Goal: Information Seeking & Learning: Understand process/instructions

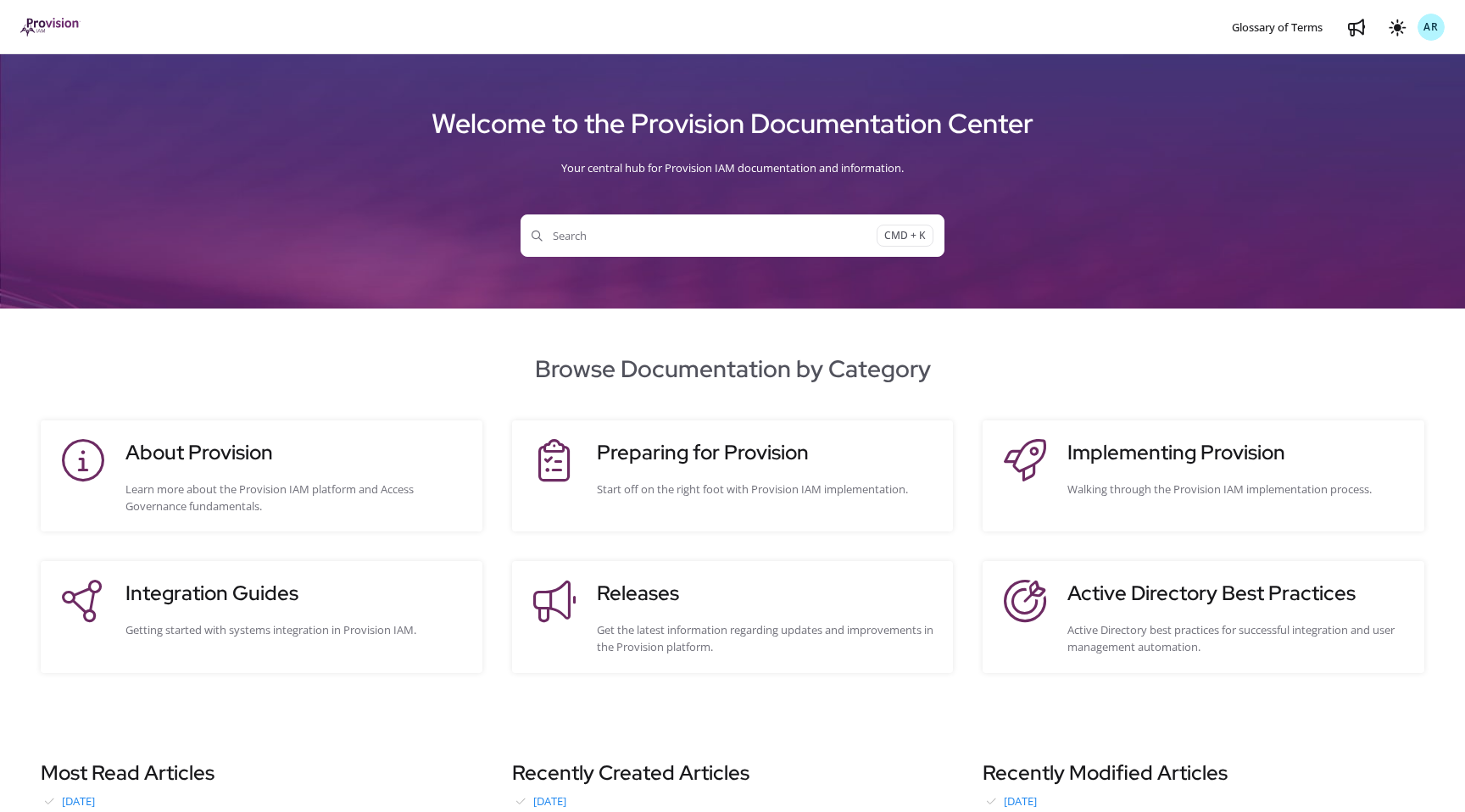
click at [776, 413] on div "Browse Documentation by Category About Provision Learn more about the Provision…" at bounding box center [732, 512] width 1465 height 322
click at [756, 445] on h3 "Preparing for Provision" at bounding box center [767, 453] width 340 height 30
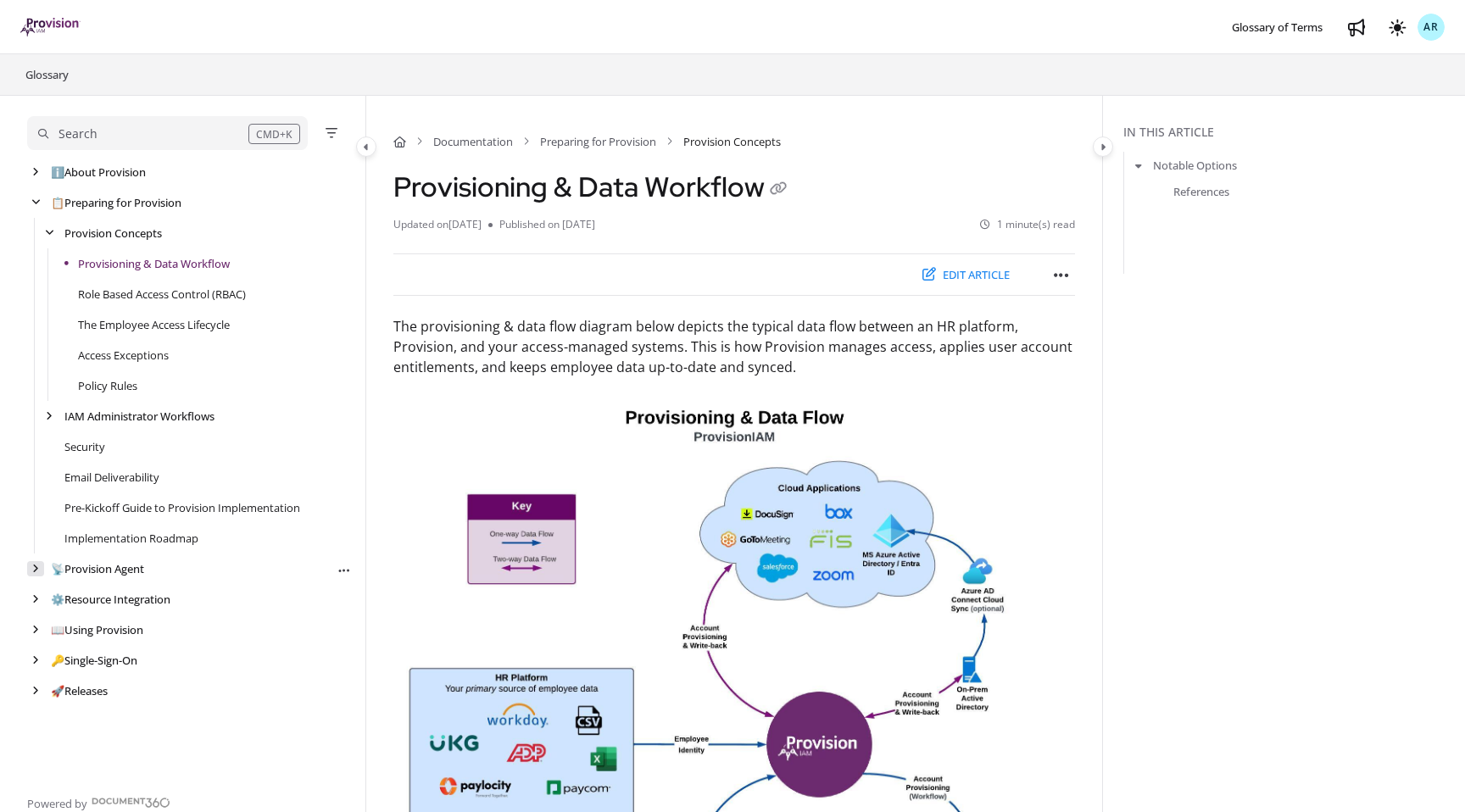
click at [43, 572] on div "arrow" at bounding box center [36, 569] width 17 height 16
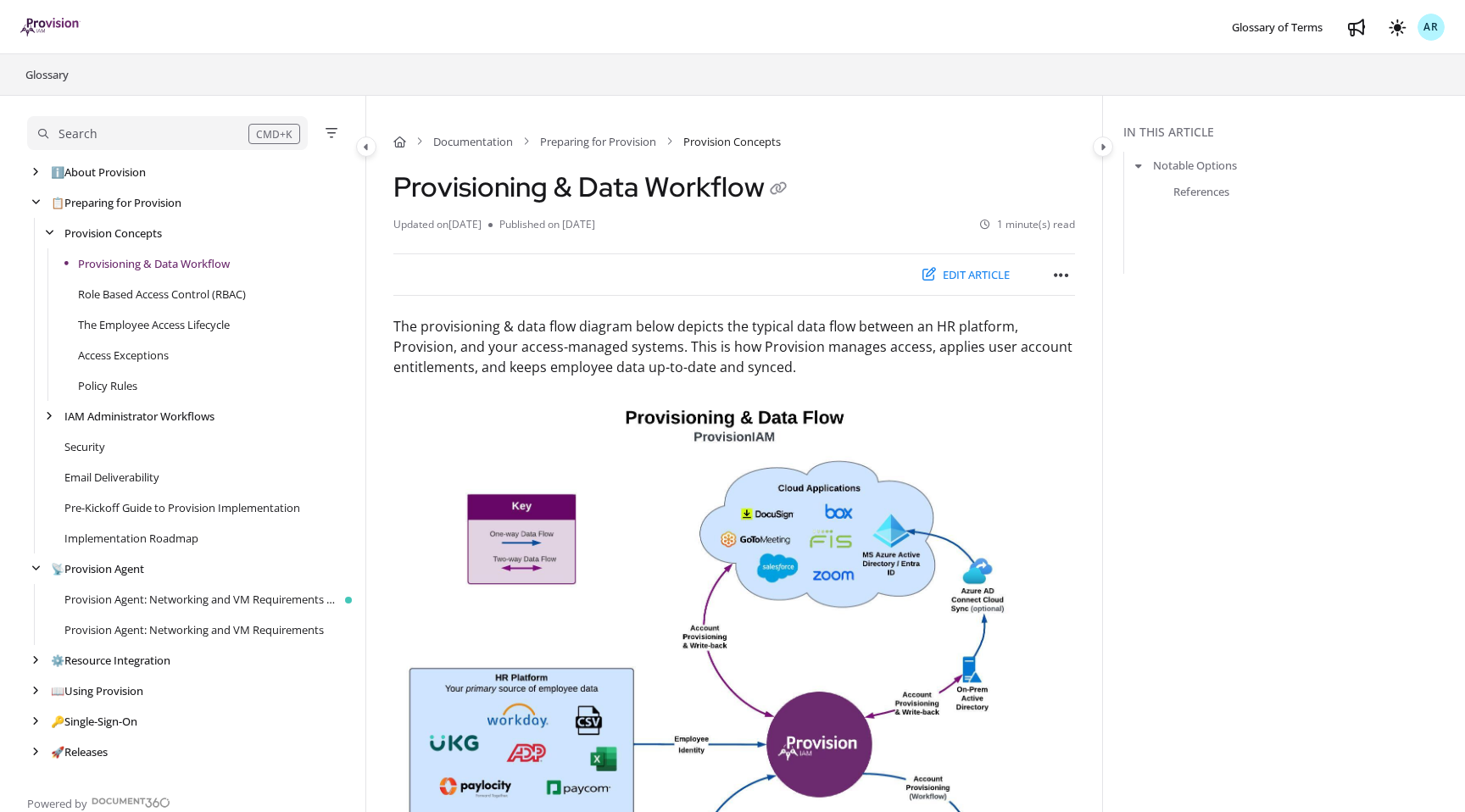
click at [186, 617] on div "Provision Agent: Networking and VM Requirements" at bounding box center [190, 630] width 325 height 30
click at [191, 630] on link "Provision Agent: Networking and VM Requirements" at bounding box center [195, 630] width 259 height 17
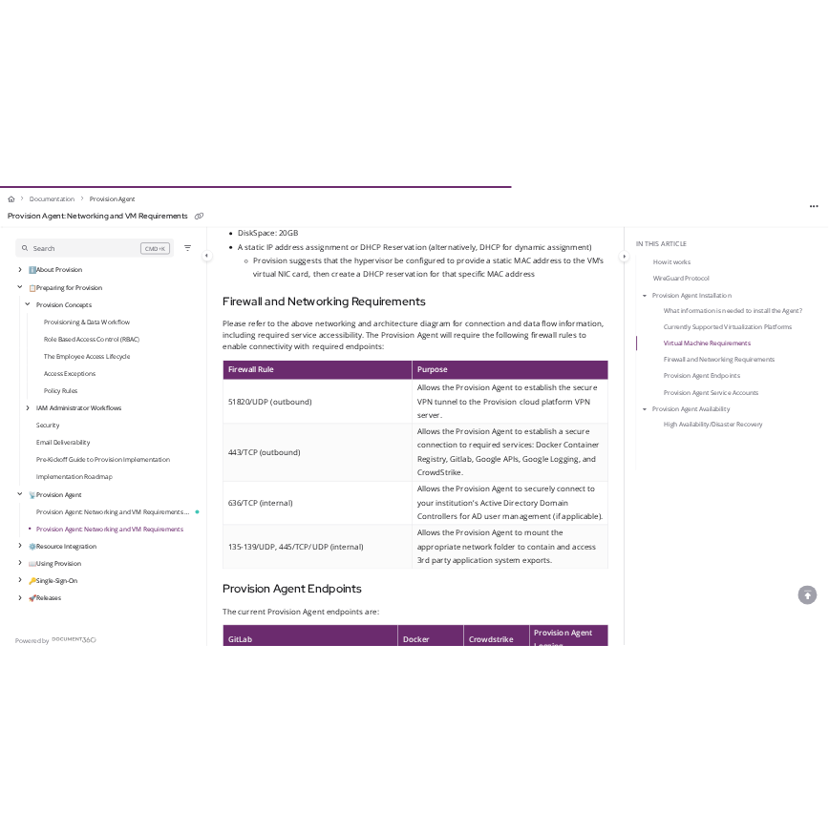
scroll to position [2745, 0]
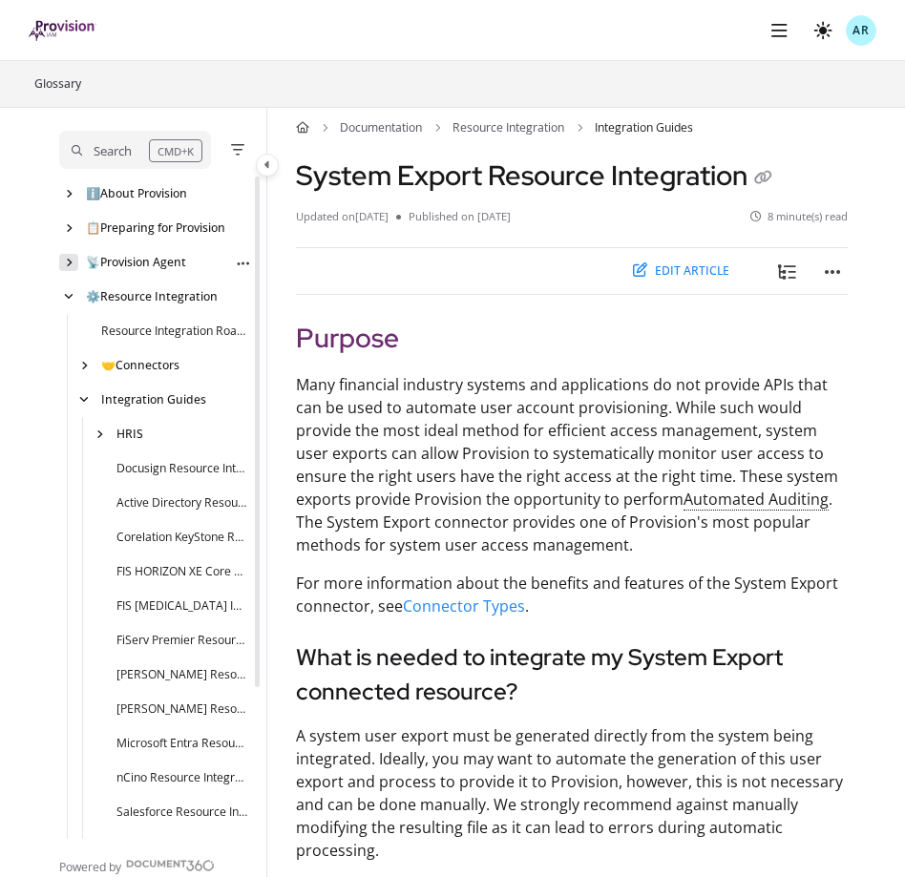
click at [73, 260] on div "arrow" at bounding box center [68, 262] width 19 height 16
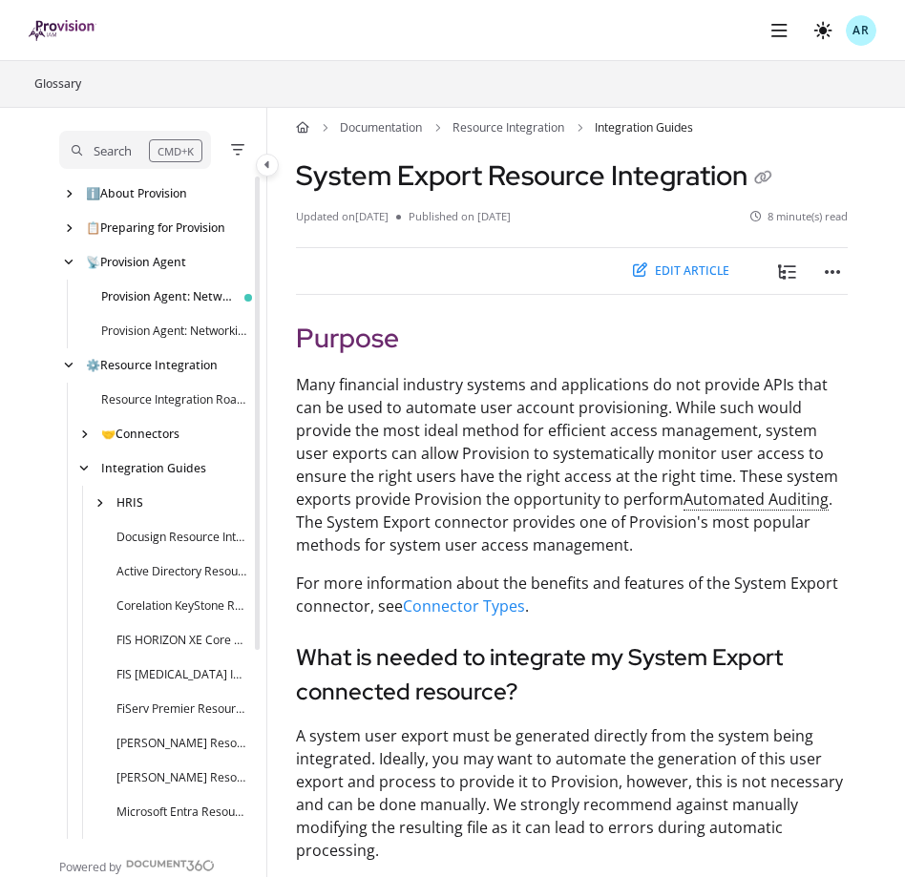
click at [149, 291] on link "Provision Agent: Networking and VM Requirements v2" at bounding box center [167, 297] width 132 height 18
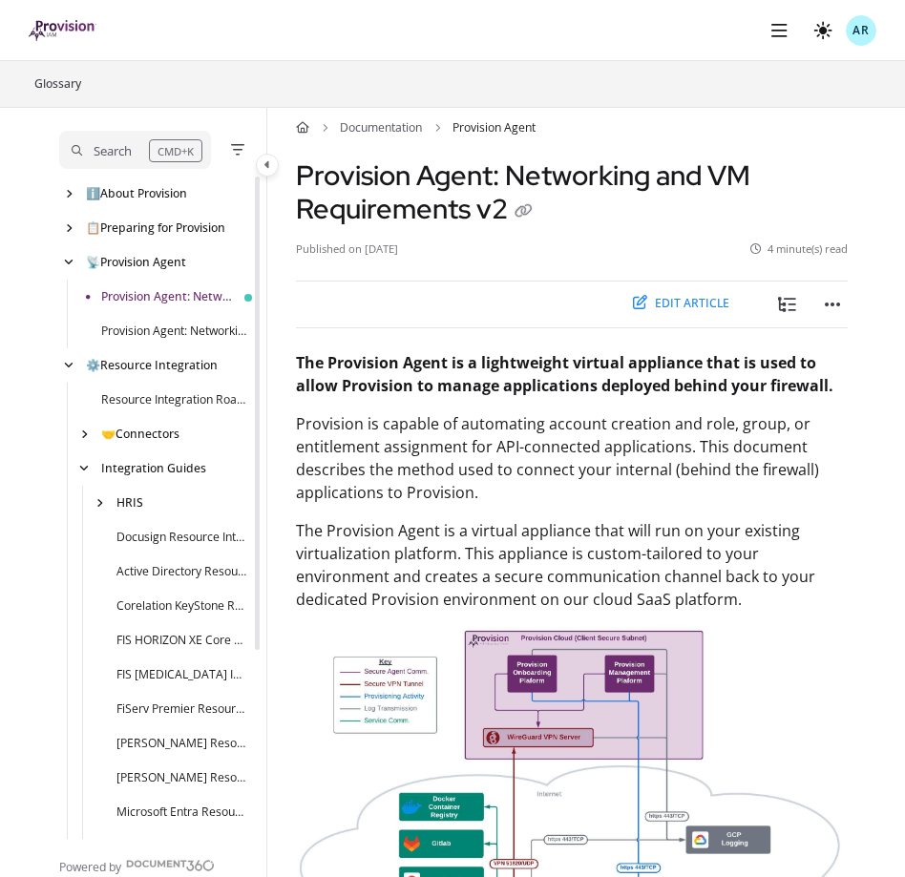
click at [146, 316] on div "Provision Agent: Networking and VM Requirements" at bounding box center [155, 331] width 193 height 34
click at [146, 326] on link "Provision Agent: Networking and VM Requirements" at bounding box center [174, 332] width 147 height 18
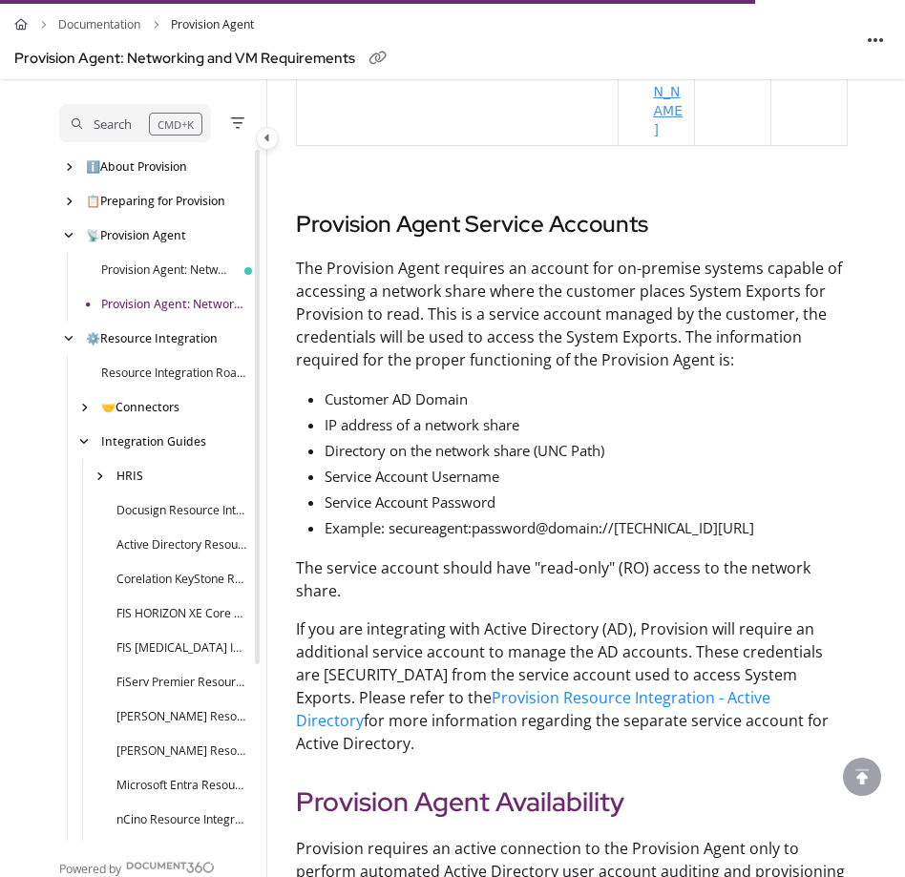
scroll to position [4651, 0]
